Goal: Information Seeking & Learning: Learn about a topic

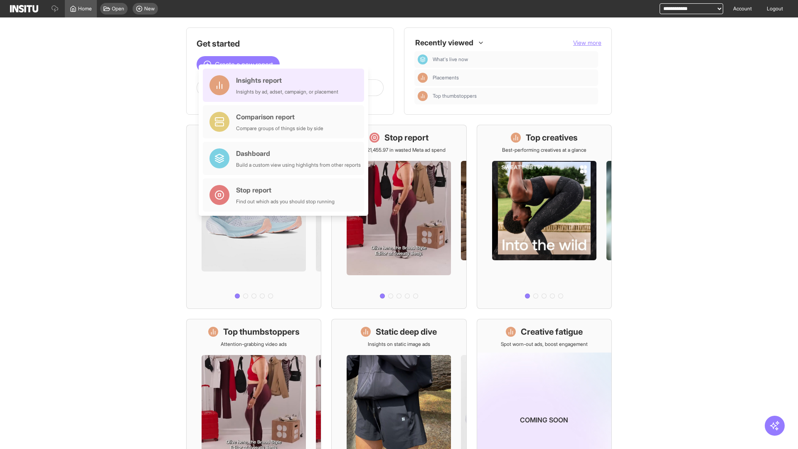
click at [285, 85] on div "Insights report Insights by ad, adset, campaign, or placement" at bounding box center [287, 85] width 102 height 20
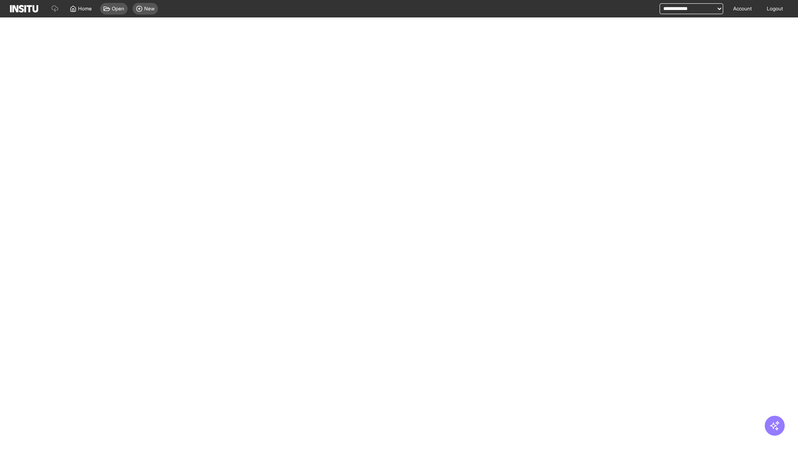
select select "**"
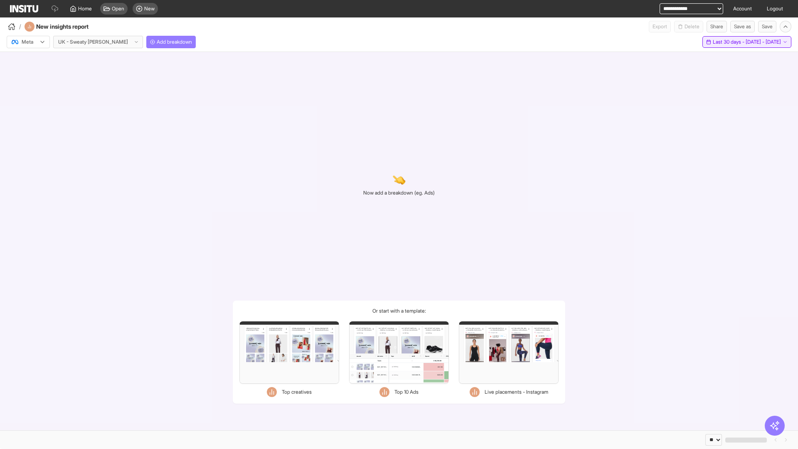
click at [730, 42] on span "Last 30 days - [DATE] - [DATE]" at bounding box center [747, 42] width 68 height 7
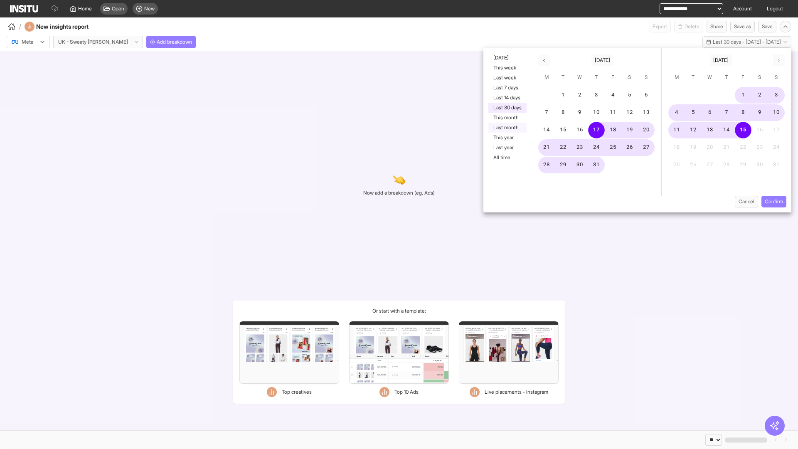
click at [507, 128] on button "Last month" at bounding box center [507, 128] width 38 height 10
